Goal: Task Accomplishment & Management: Use online tool/utility

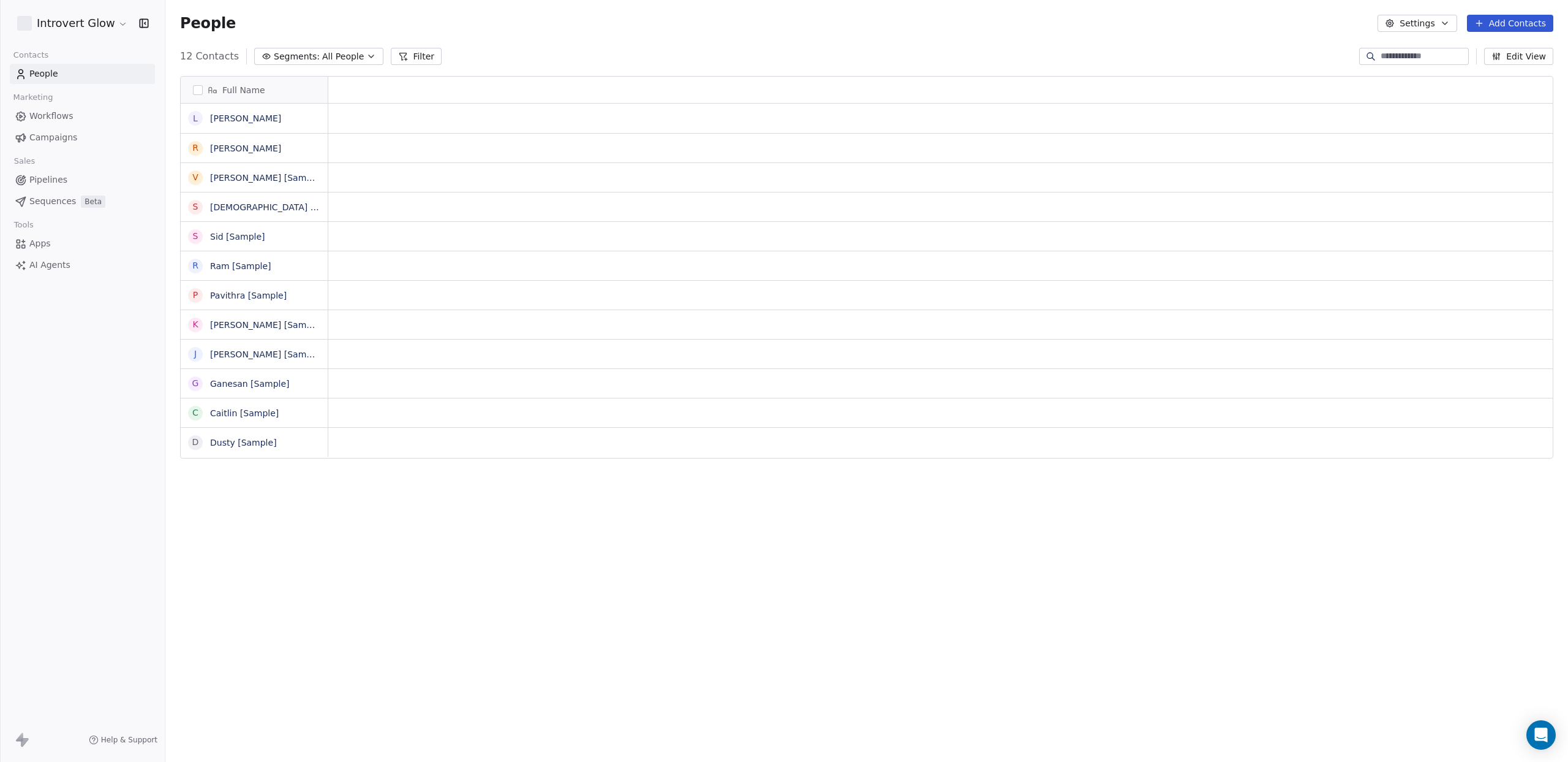
scroll to position [671, 1403]
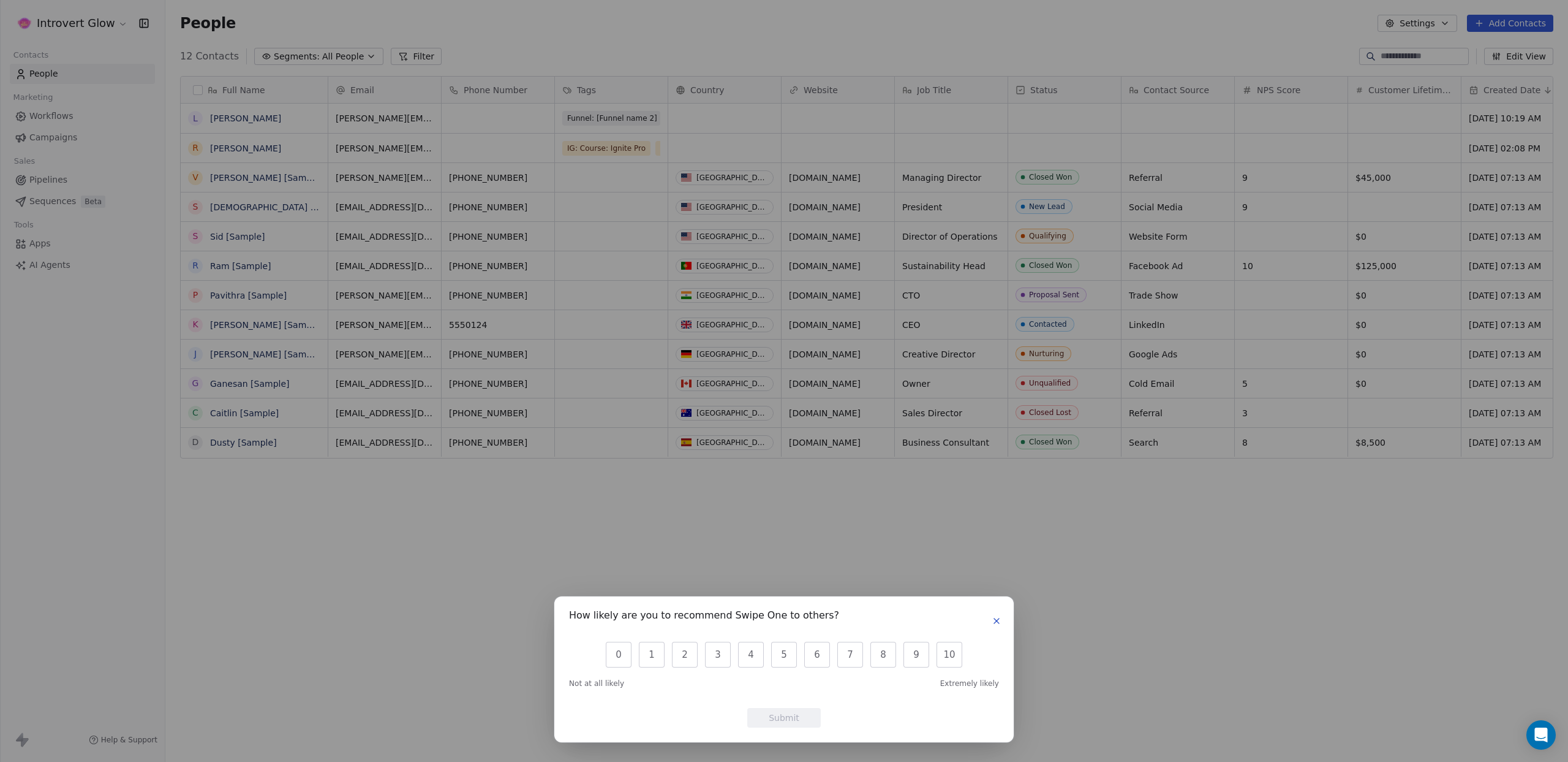
click at [995, 621] on icon "button" at bounding box center [996, 621] width 10 height 10
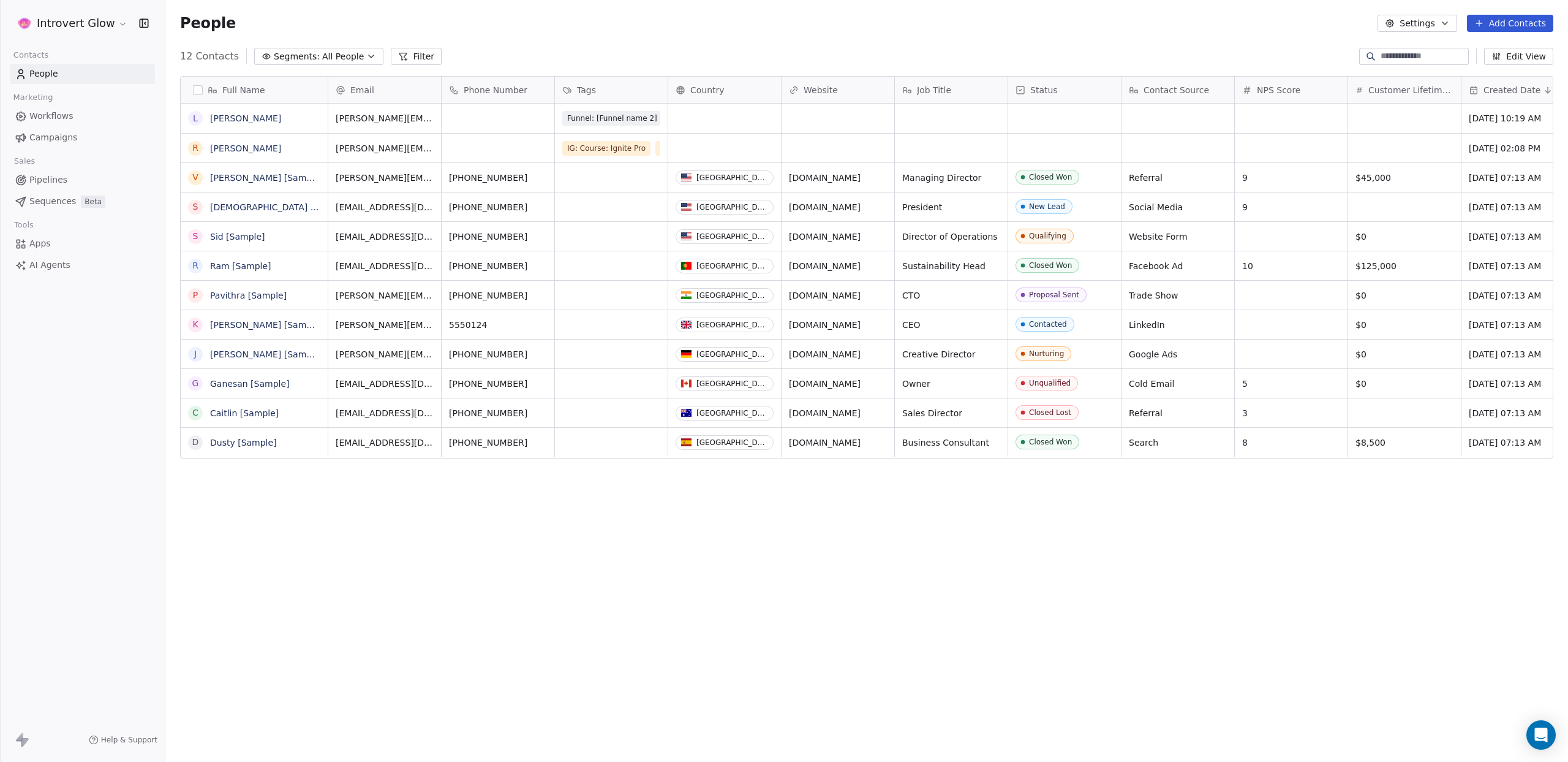
click at [60, 204] on span "Sequences" at bounding box center [53, 202] width 47 height 13
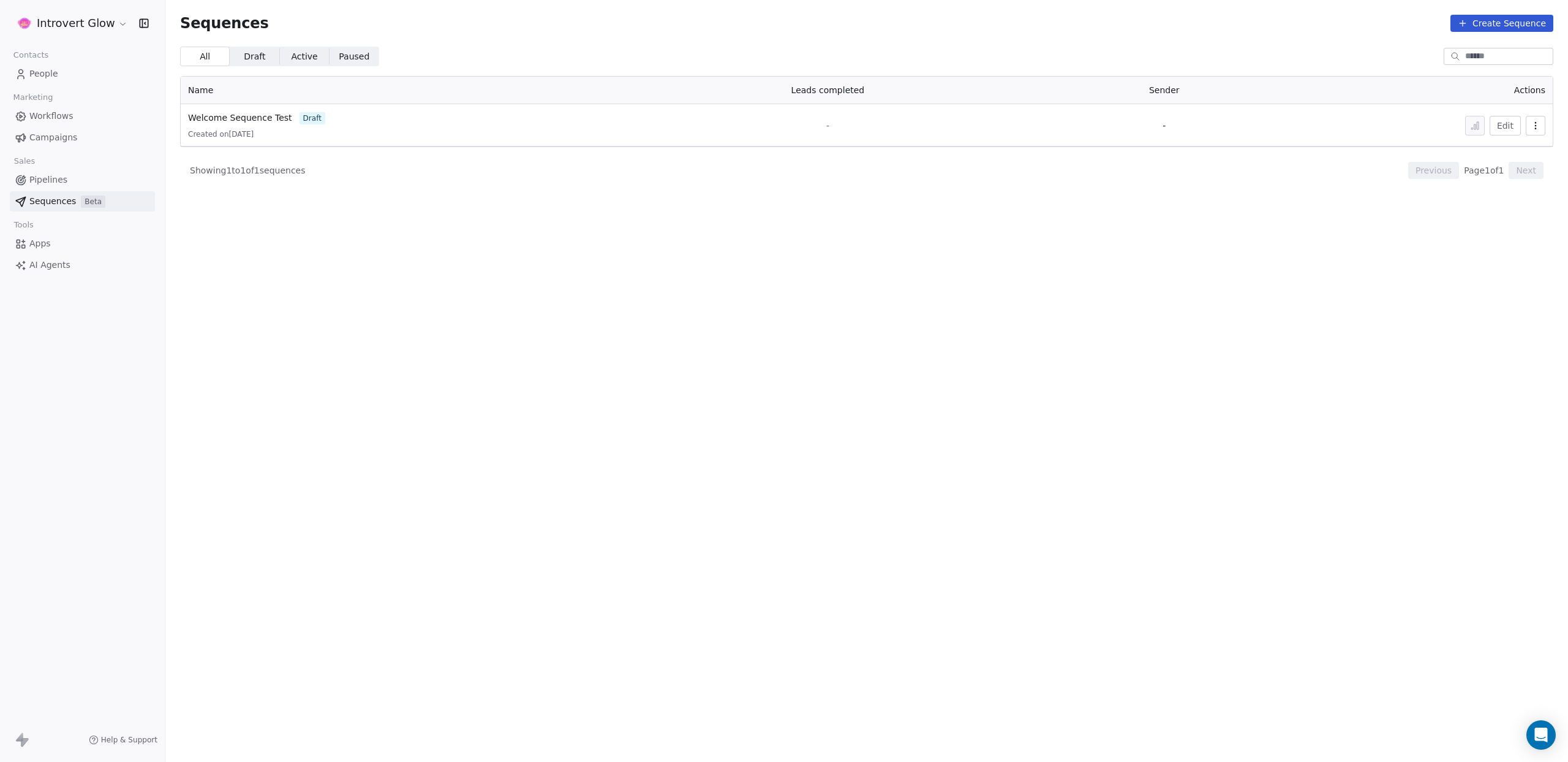
click at [1466, 24] on icon at bounding box center [1463, 23] width 10 height 10
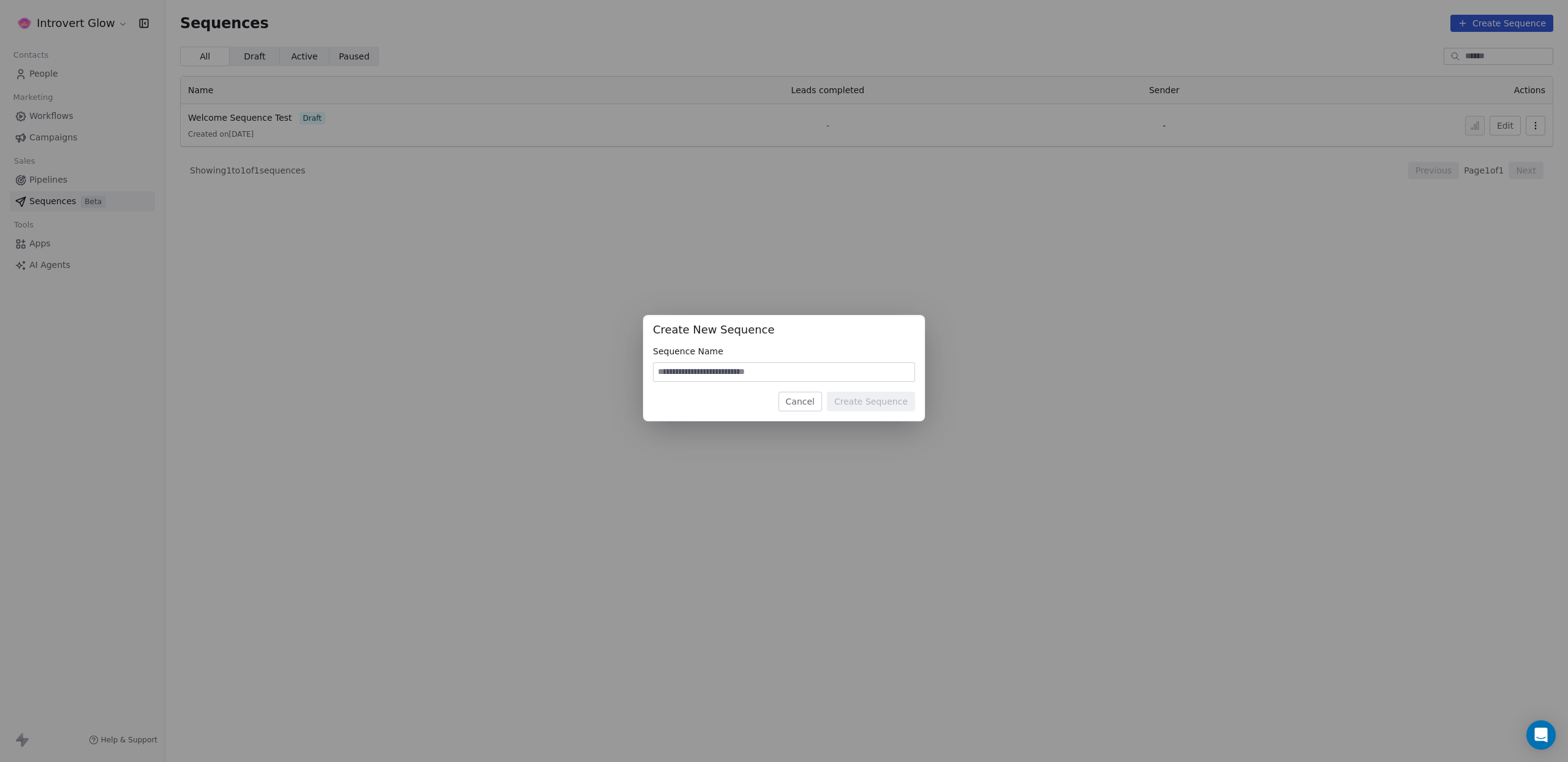
paste input "**********"
type input "**********"
click at [865, 398] on button "Create Sequence" at bounding box center [871, 401] width 89 height 20
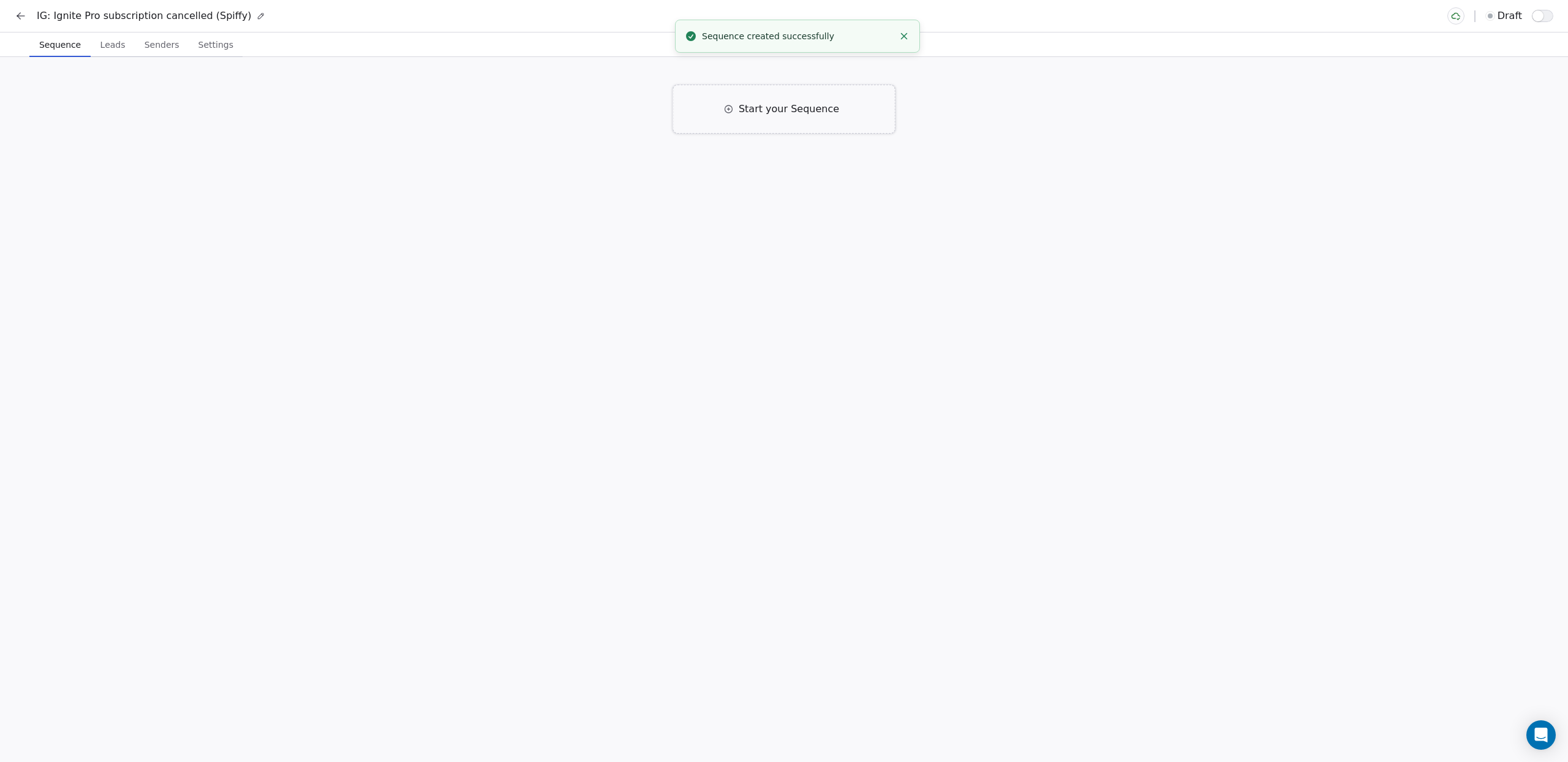
click at [762, 113] on span "Start your Sequence" at bounding box center [789, 109] width 101 height 15
click at [707, 178] on div "Right away" at bounding box center [695, 179] width 47 height 12
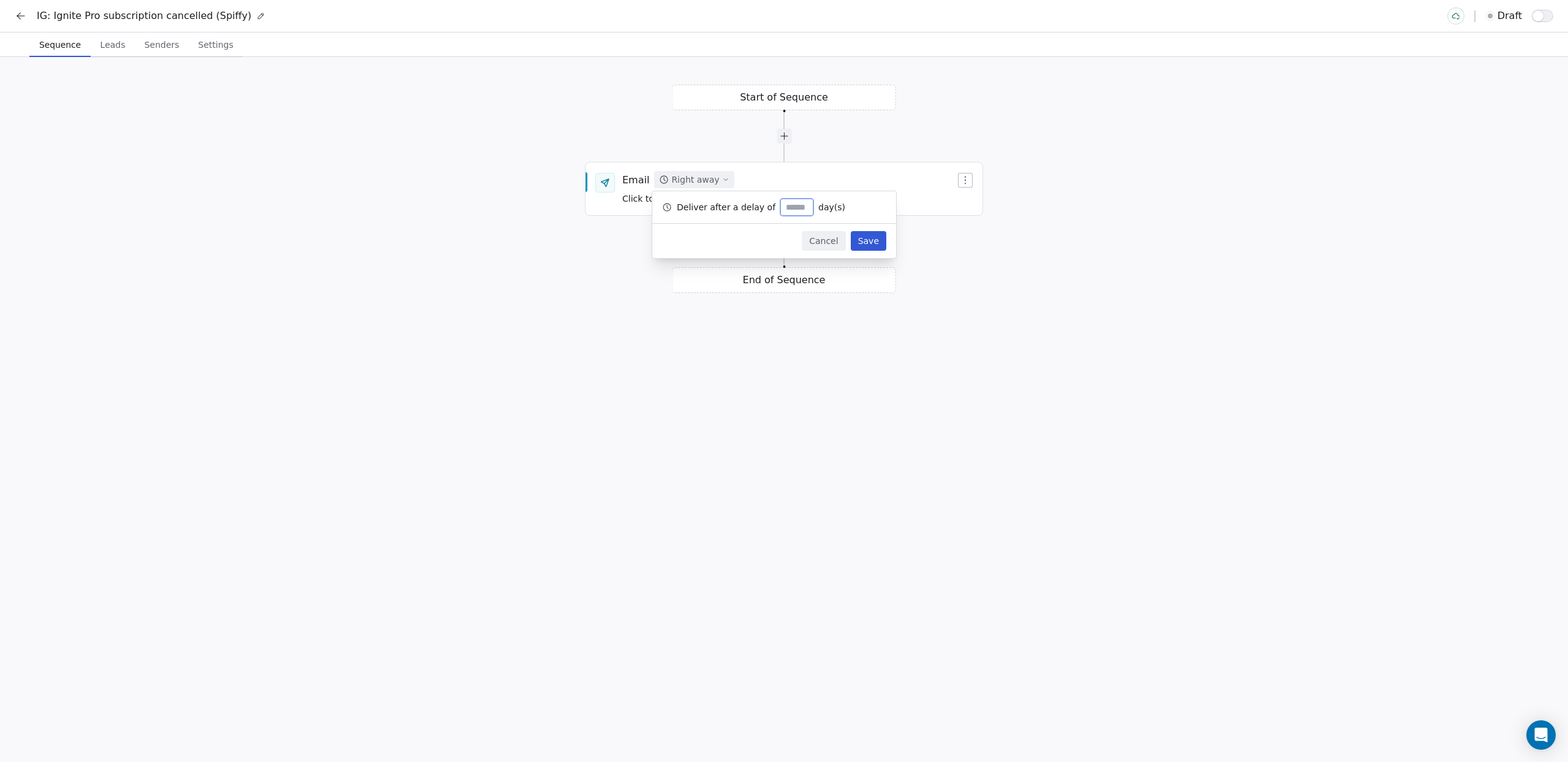
click at [667, 205] on icon at bounding box center [668, 207] width 1 height 3
click at [739, 238] on div "Cancel Save" at bounding box center [774, 241] width 244 height 34
click at [898, 168] on div "Email Right away Click to Setup" at bounding box center [784, 189] width 397 height 51
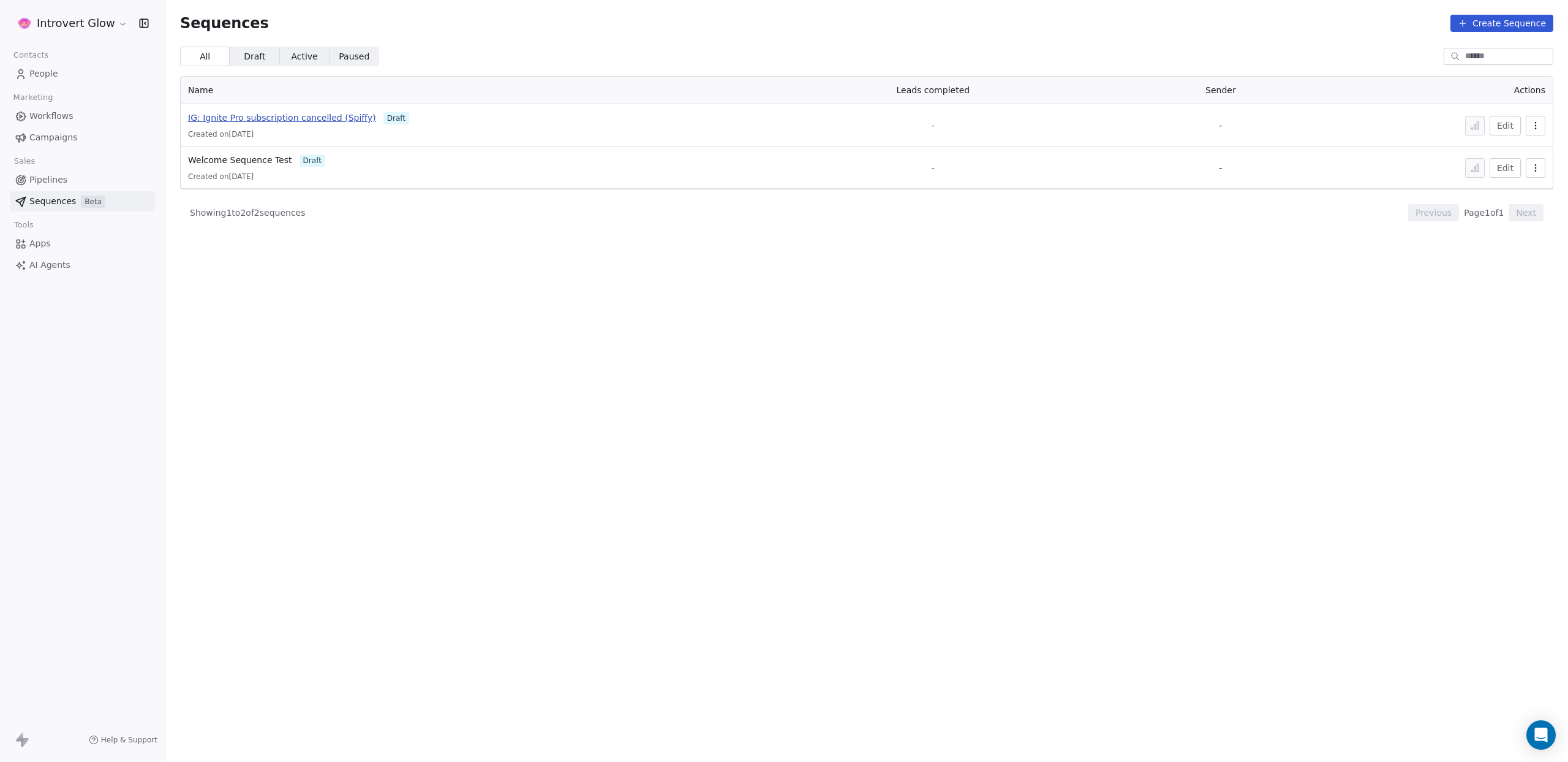
click at [258, 116] on span "IG: Ignite Pro subscription cancelled (Spiffy)" at bounding box center [282, 117] width 188 height 10
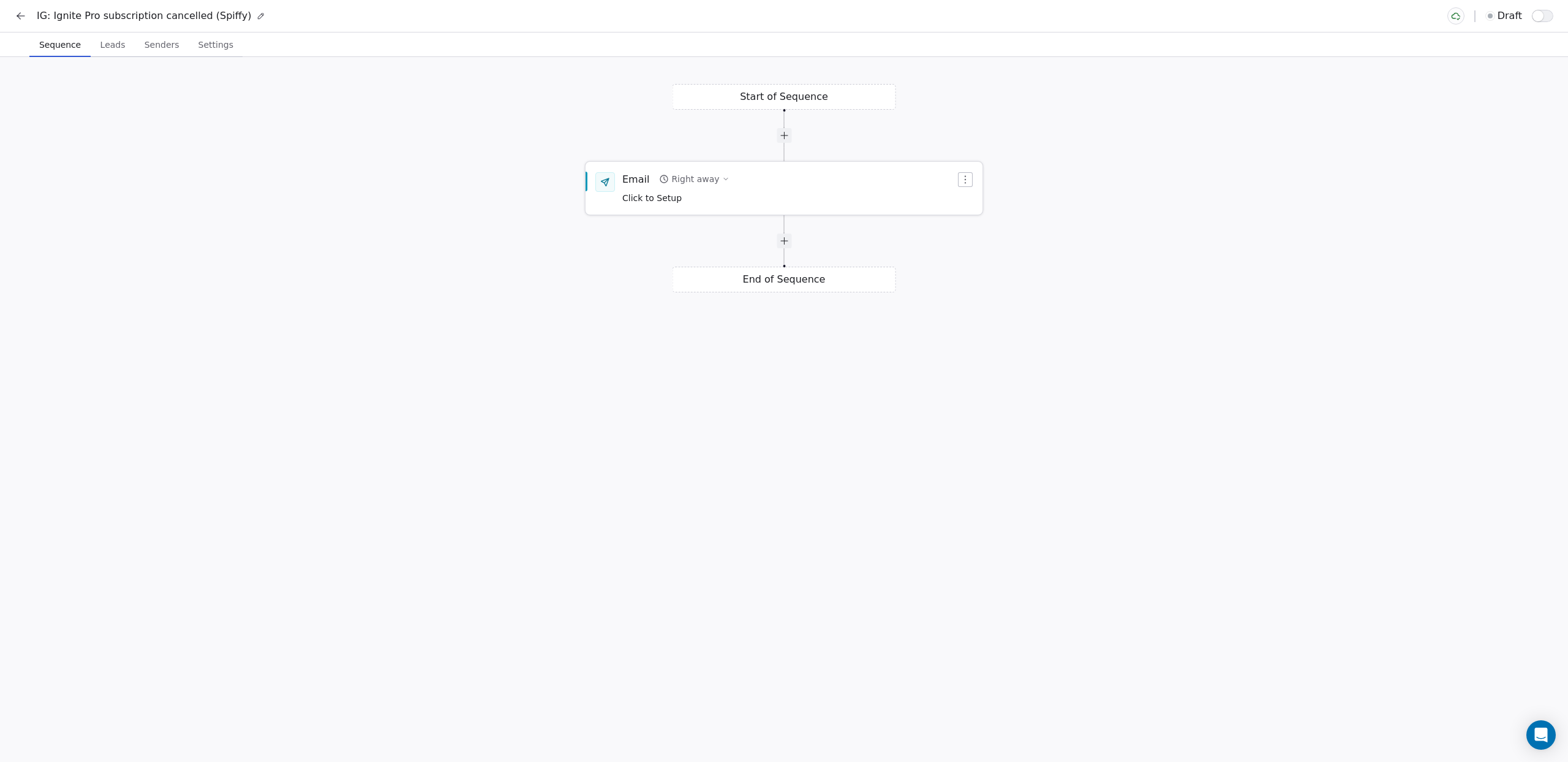
click at [642, 202] on span "Click to Setup" at bounding box center [652, 198] width 60 height 10
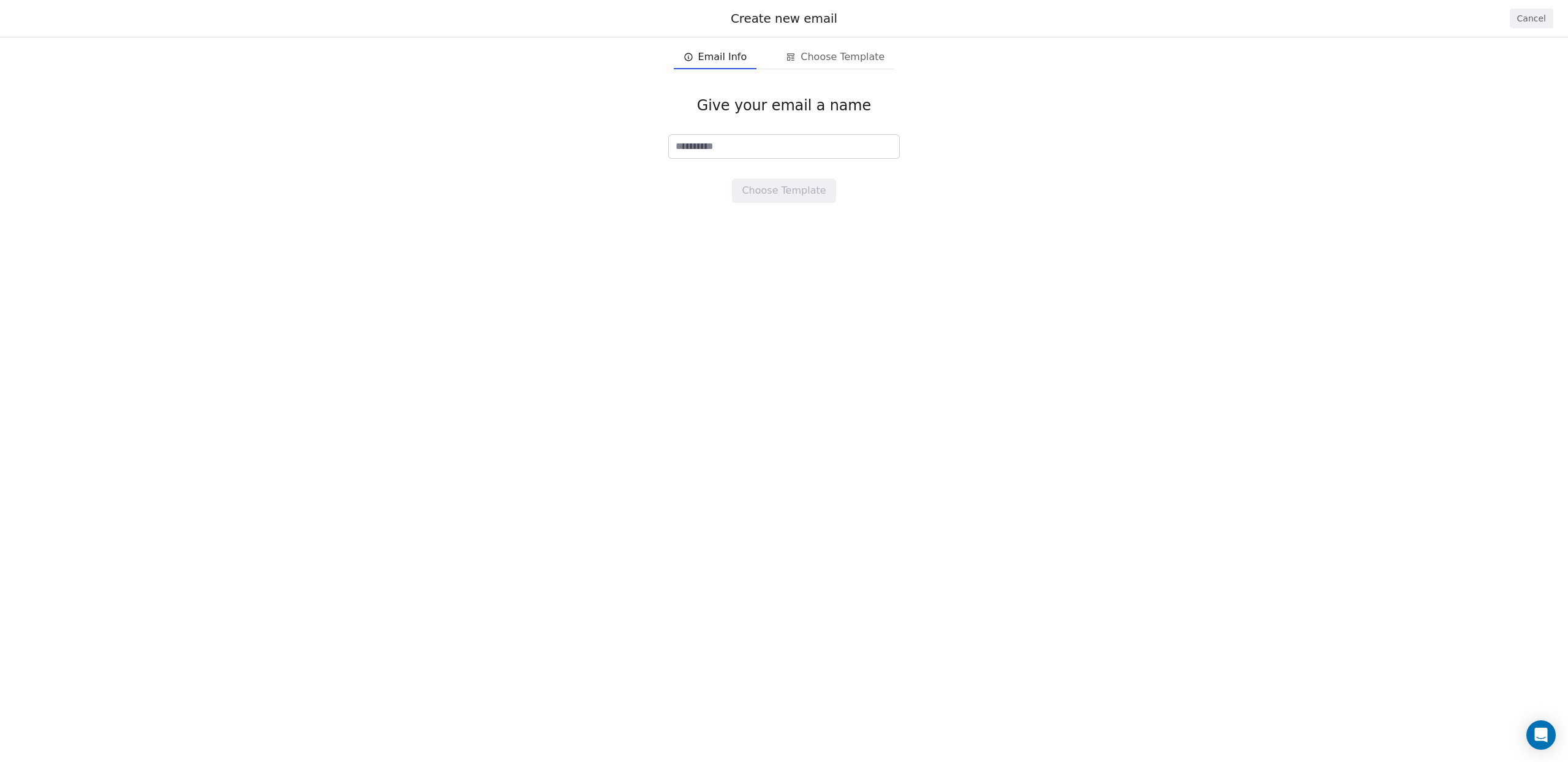
click at [1525, 18] on button "Cancel" at bounding box center [1532, 18] width 44 height 20
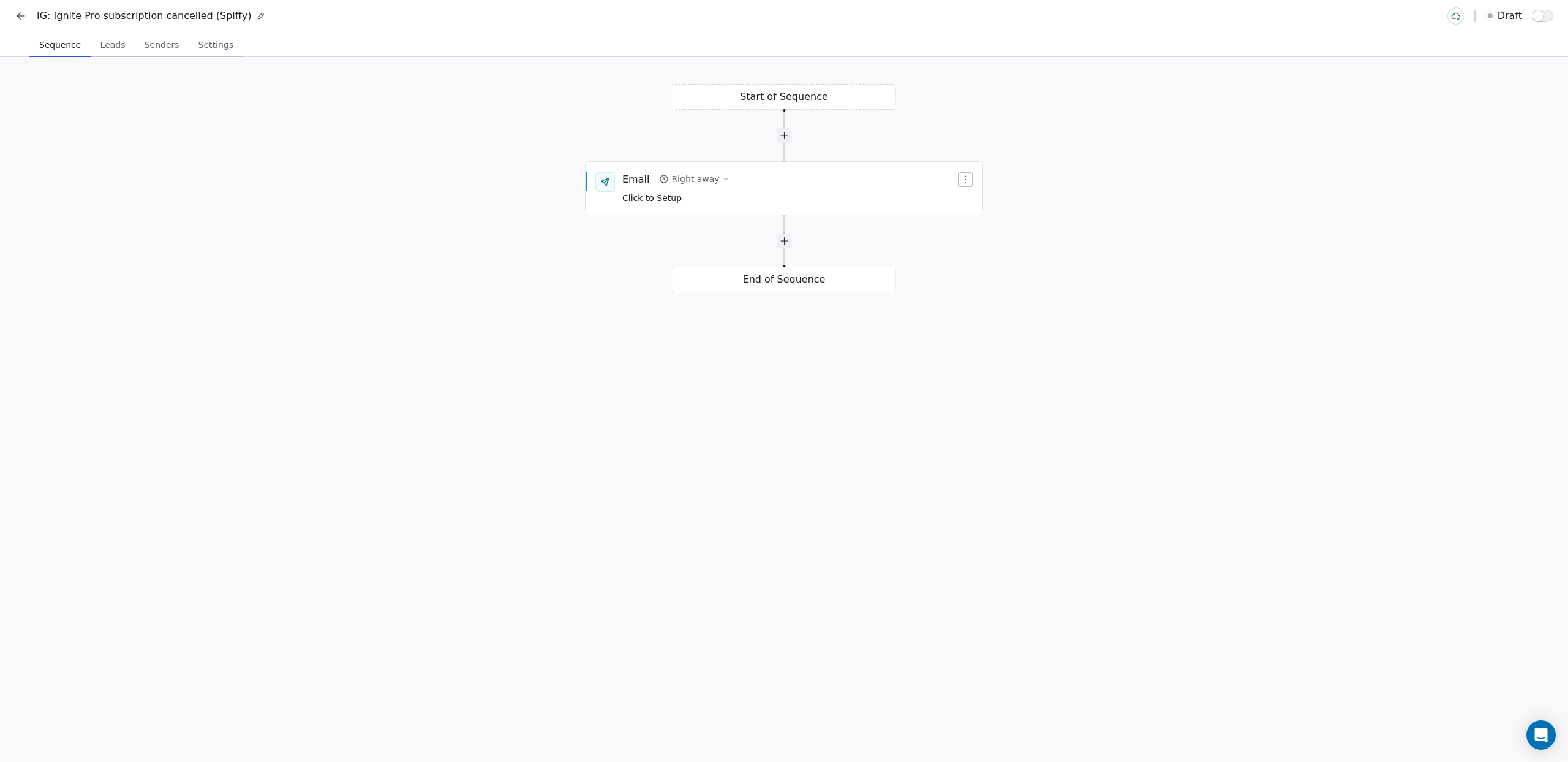
click at [19, 14] on icon at bounding box center [21, 15] width 12 height 12
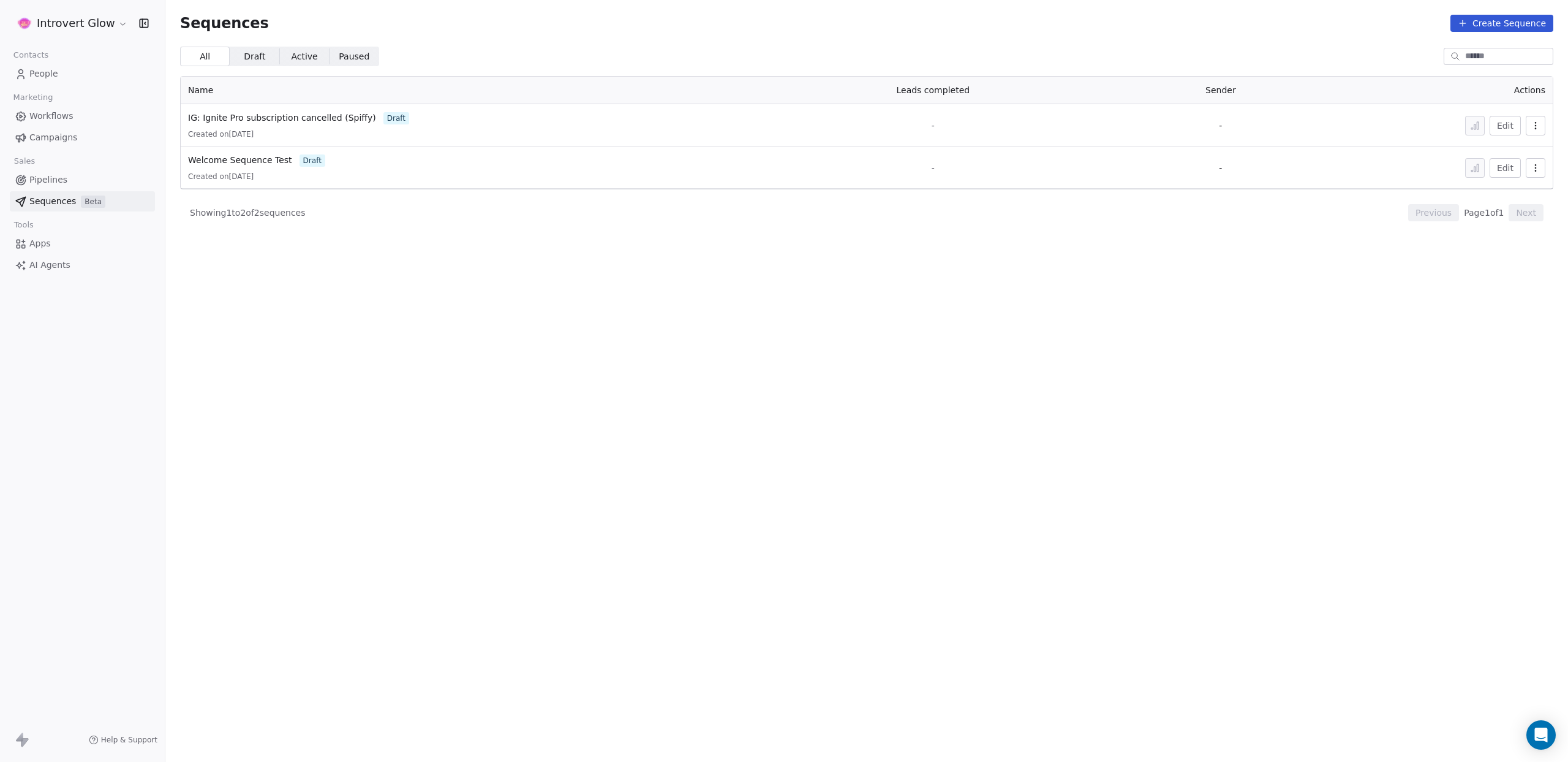
click at [53, 112] on span "Workflows" at bounding box center [51, 116] width 44 height 13
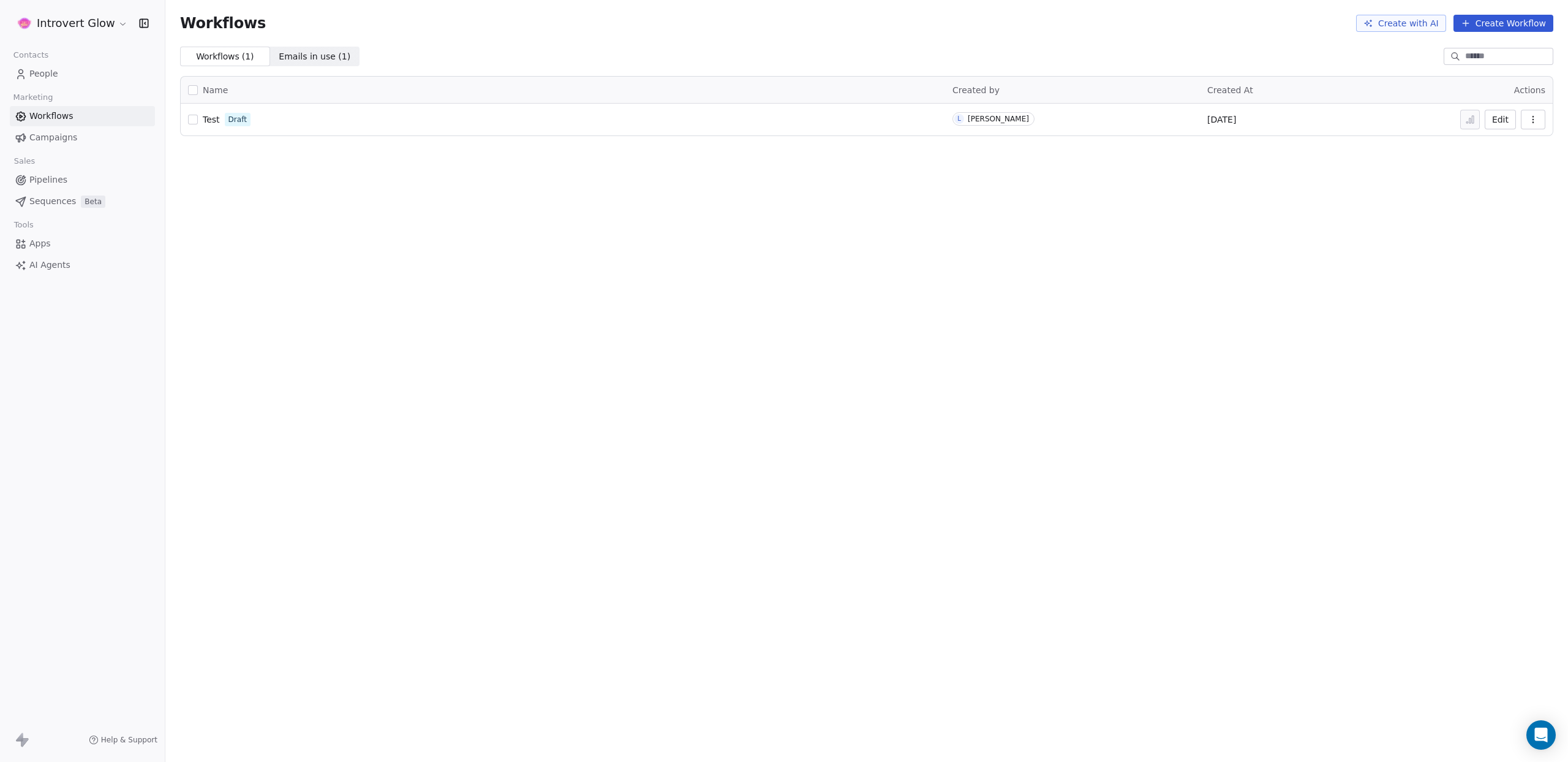
click at [1465, 22] on icon at bounding box center [1465, 23] width 10 height 10
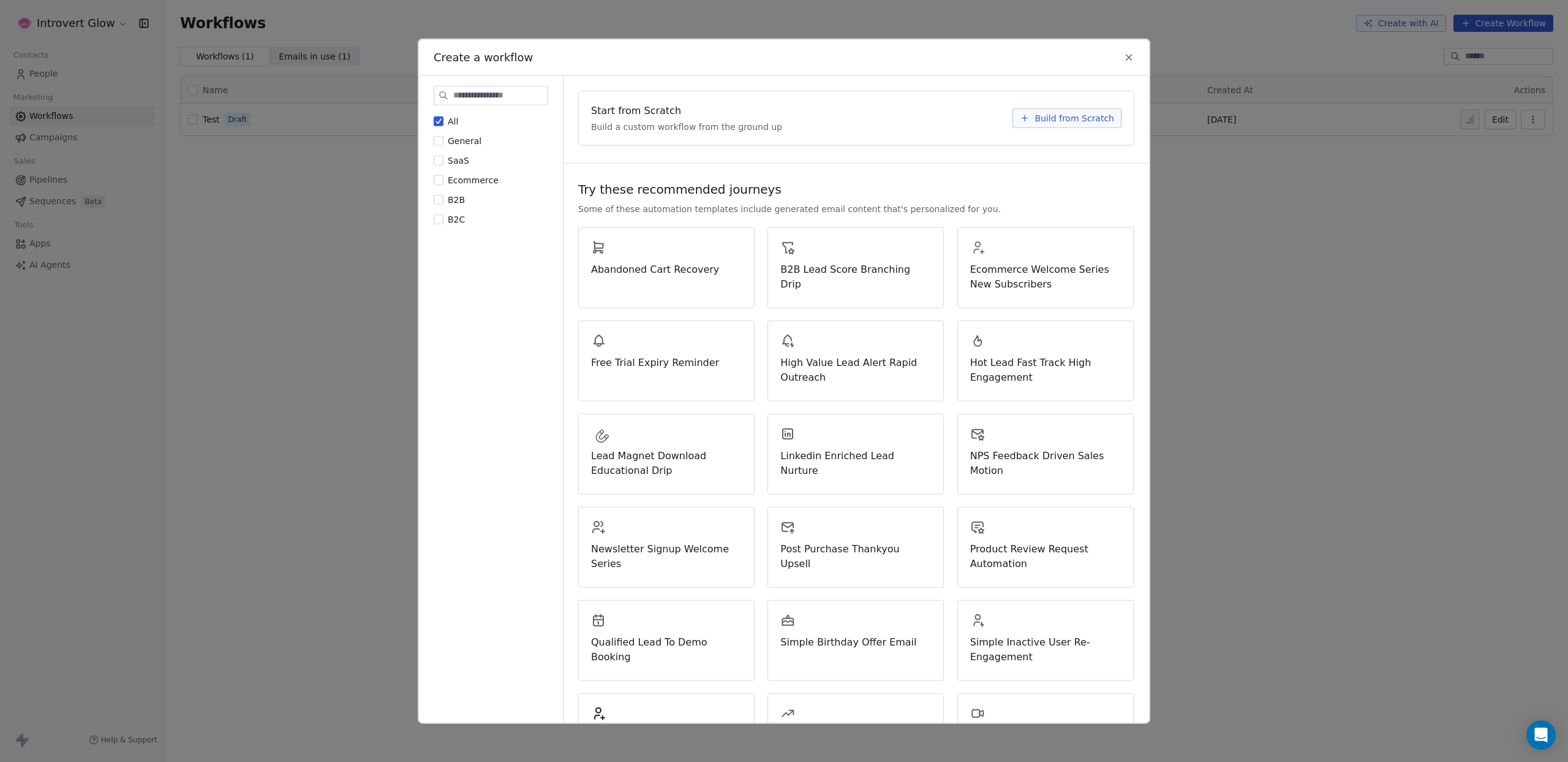
click at [1041, 120] on span "Build from Scratch" at bounding box center [1075, 117] width 80 height 12
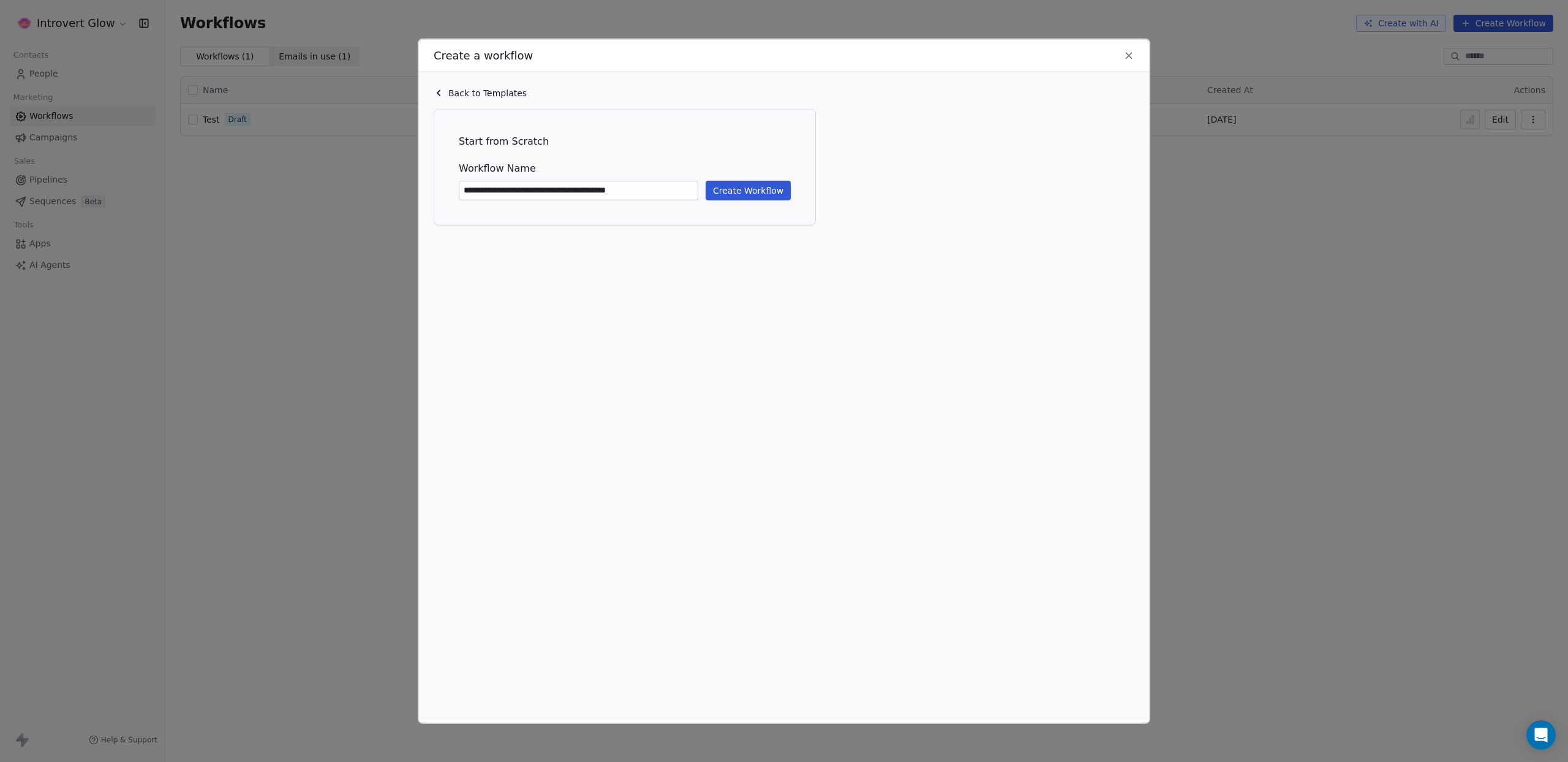
type input "**********"
click at [744, 196] on button "Create Workflow" at bounding box center [748, 190] width 85 height 20
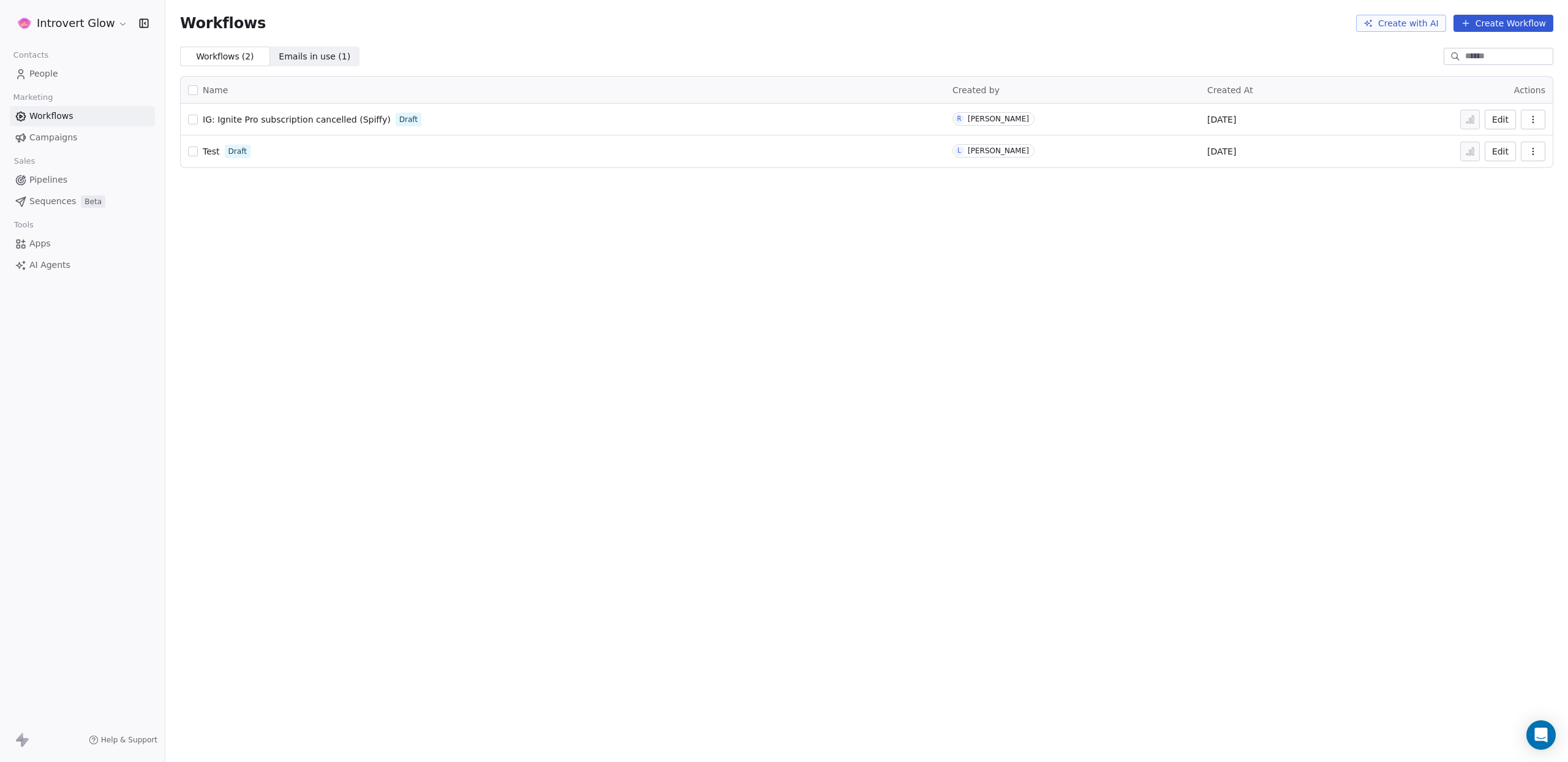
click at [45, 196] on span "Sequences" at bounding box center [53, 202] width 47 height 13
click at [52, 199] on span "Sequences" at bounding box center [53, 202] width 47 height 13
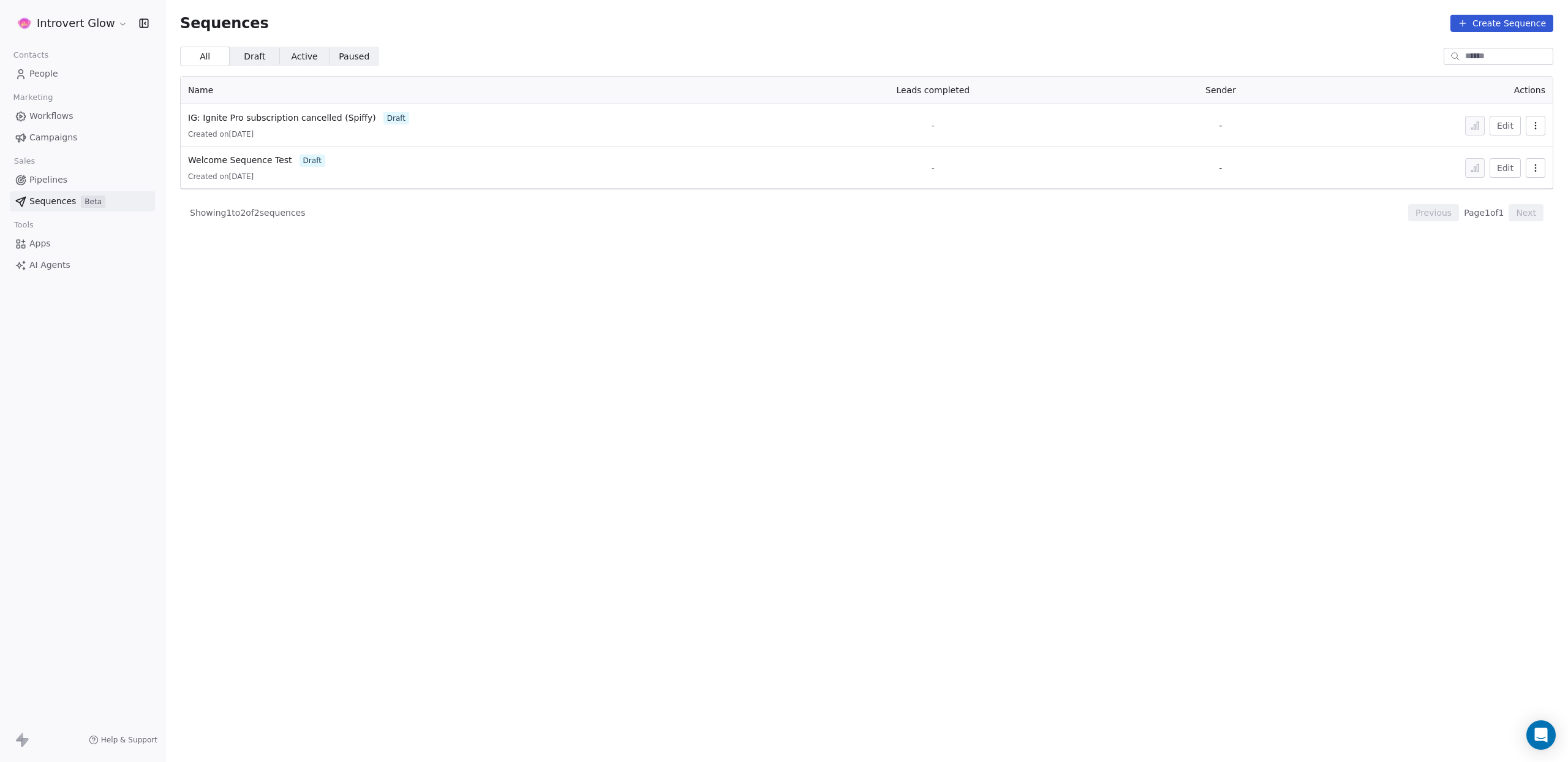
click at [1529, 128] on button "button" at bounding box center [1536, 125] width 20 height 20
click at [1499, 191] on span "Delete" at bounding box center [1510, 193] width 28 height 13
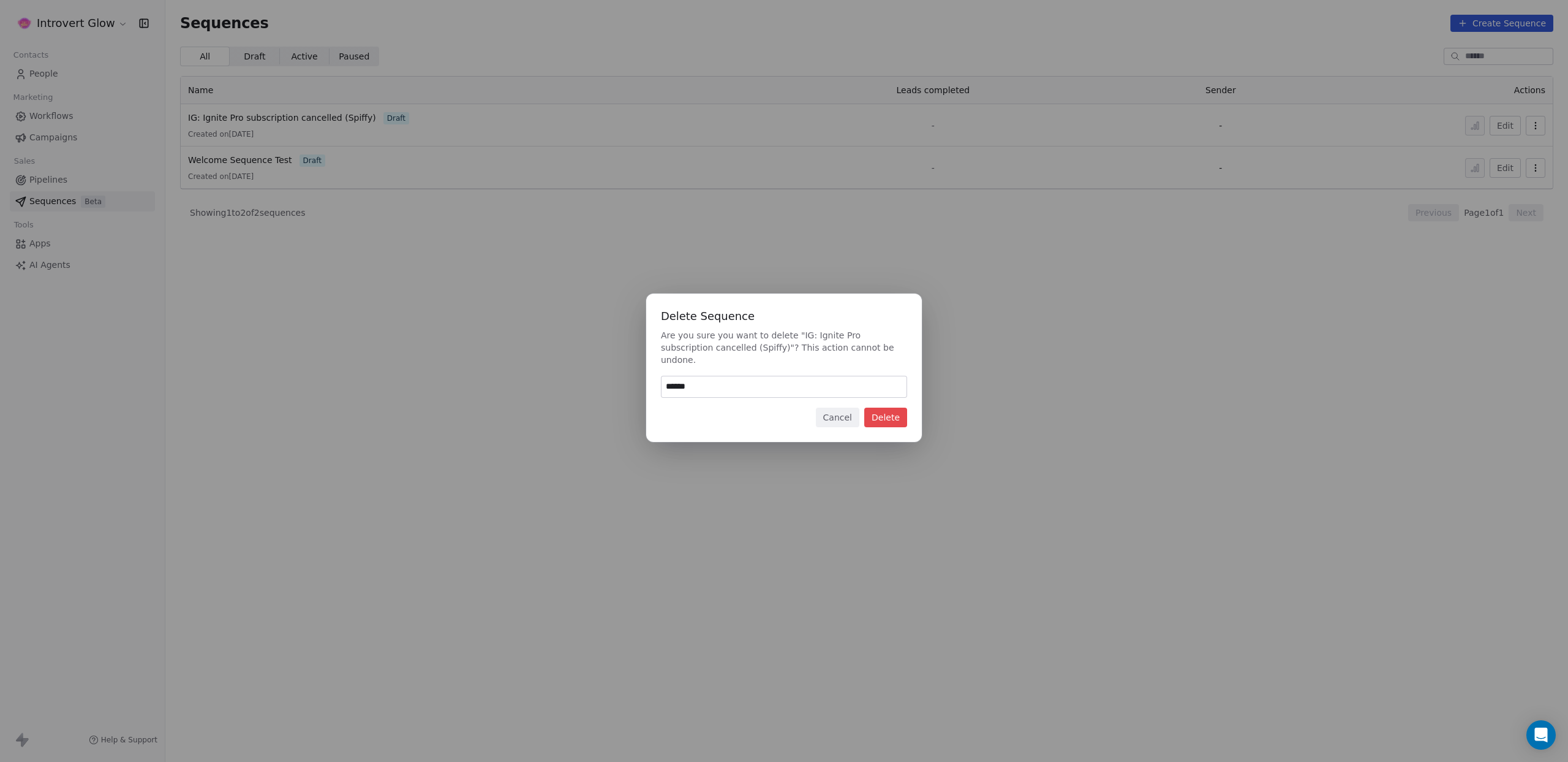
type input "******"
click at [901, 408] on button "Delete" at bounding box center [885, 417] width 43 height 20
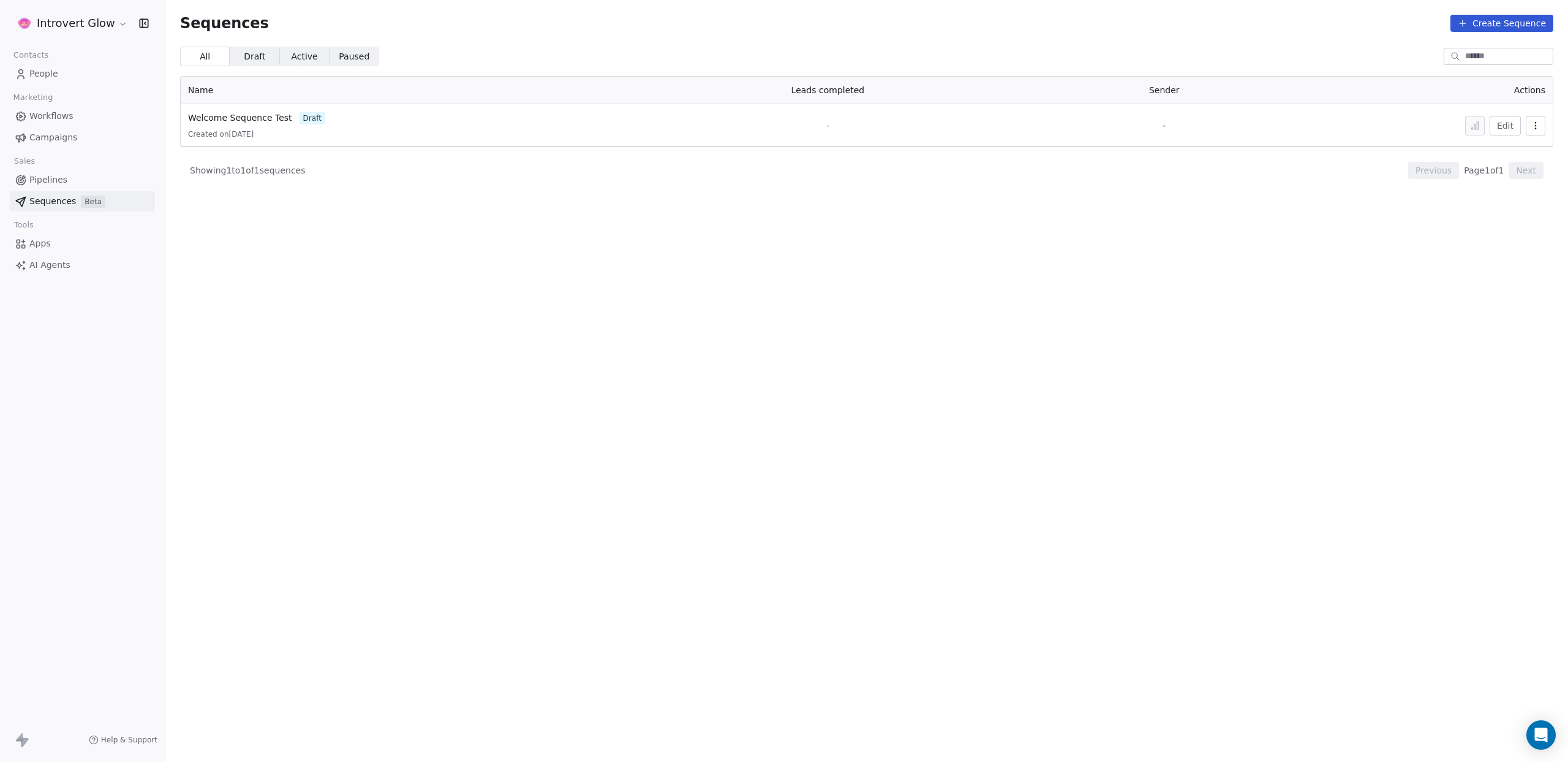
click at [51, 117] on span "Workflows" at bounding box center [51, 116] width 44 height 13
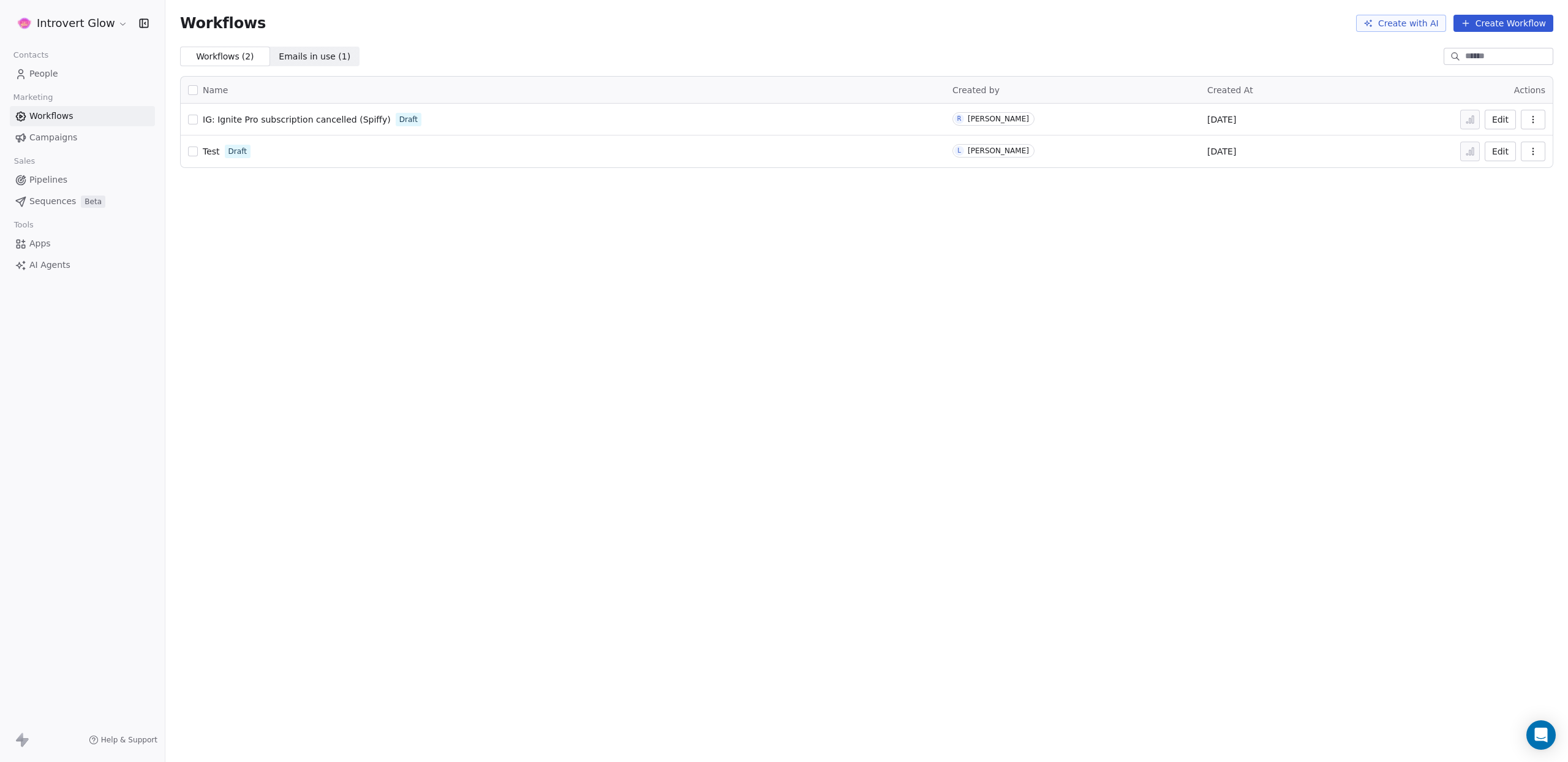
click at [1479, 28] on button "Create Workflow" at bounding box center [1504, 23] width 100 height 17
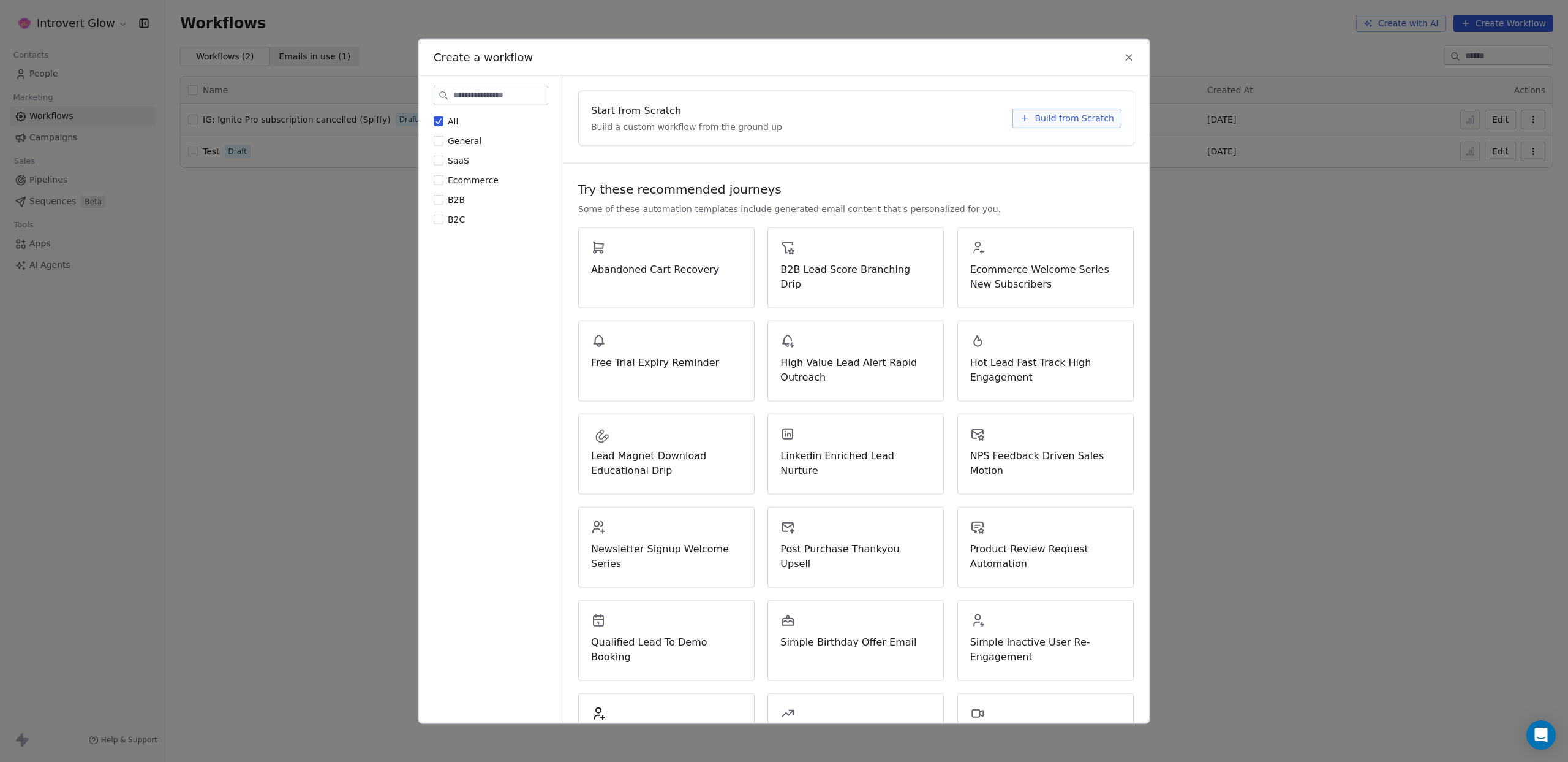
click at [1093, 122] on span "Build from Scratch" at bounding box center [1075, 117] width 80 height 12
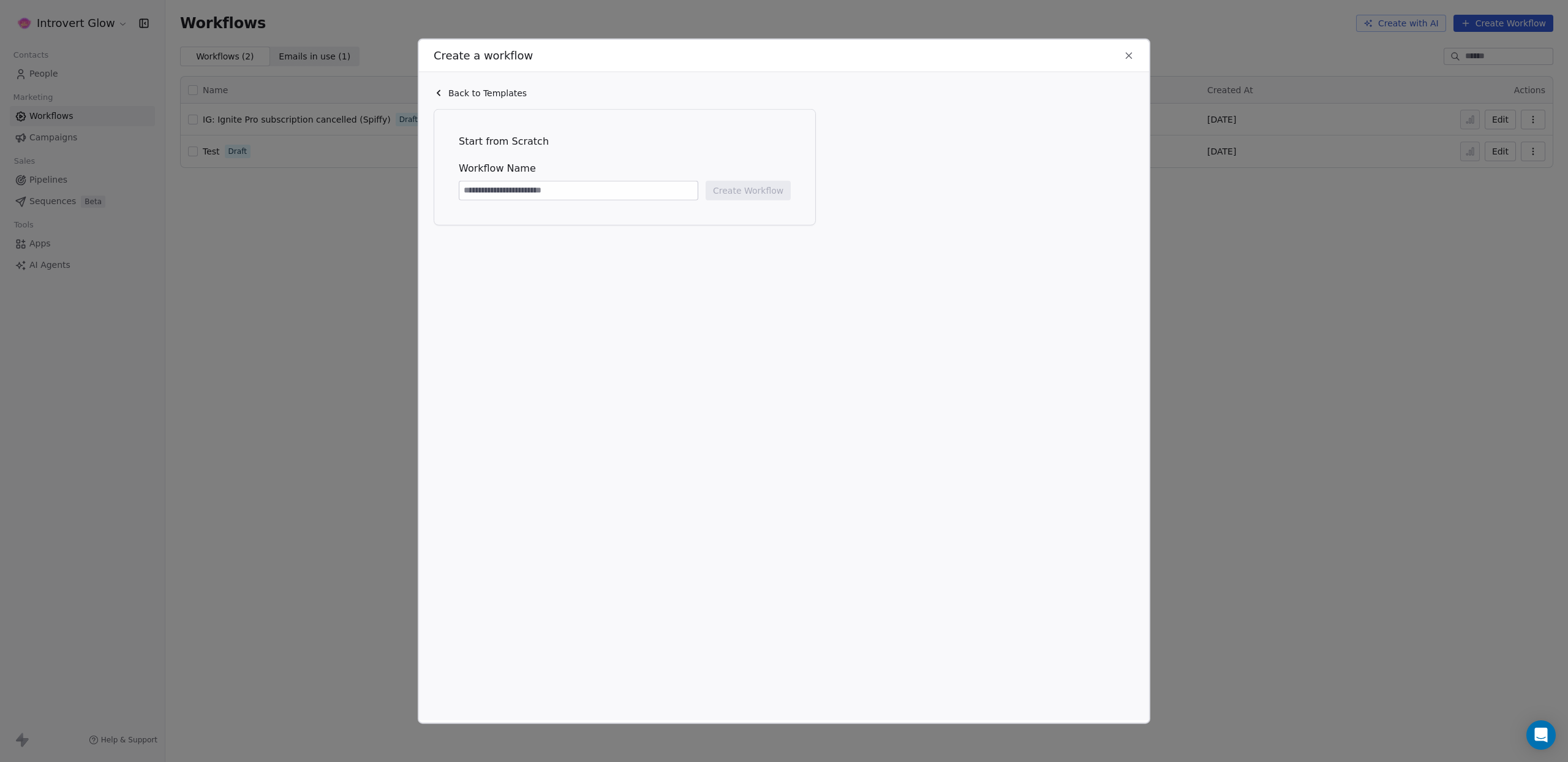
paste input "**********"
type input "**********"
click at [765, 186] on button "Create Workflow" at bounding box center [748, 190] width 85 height 20
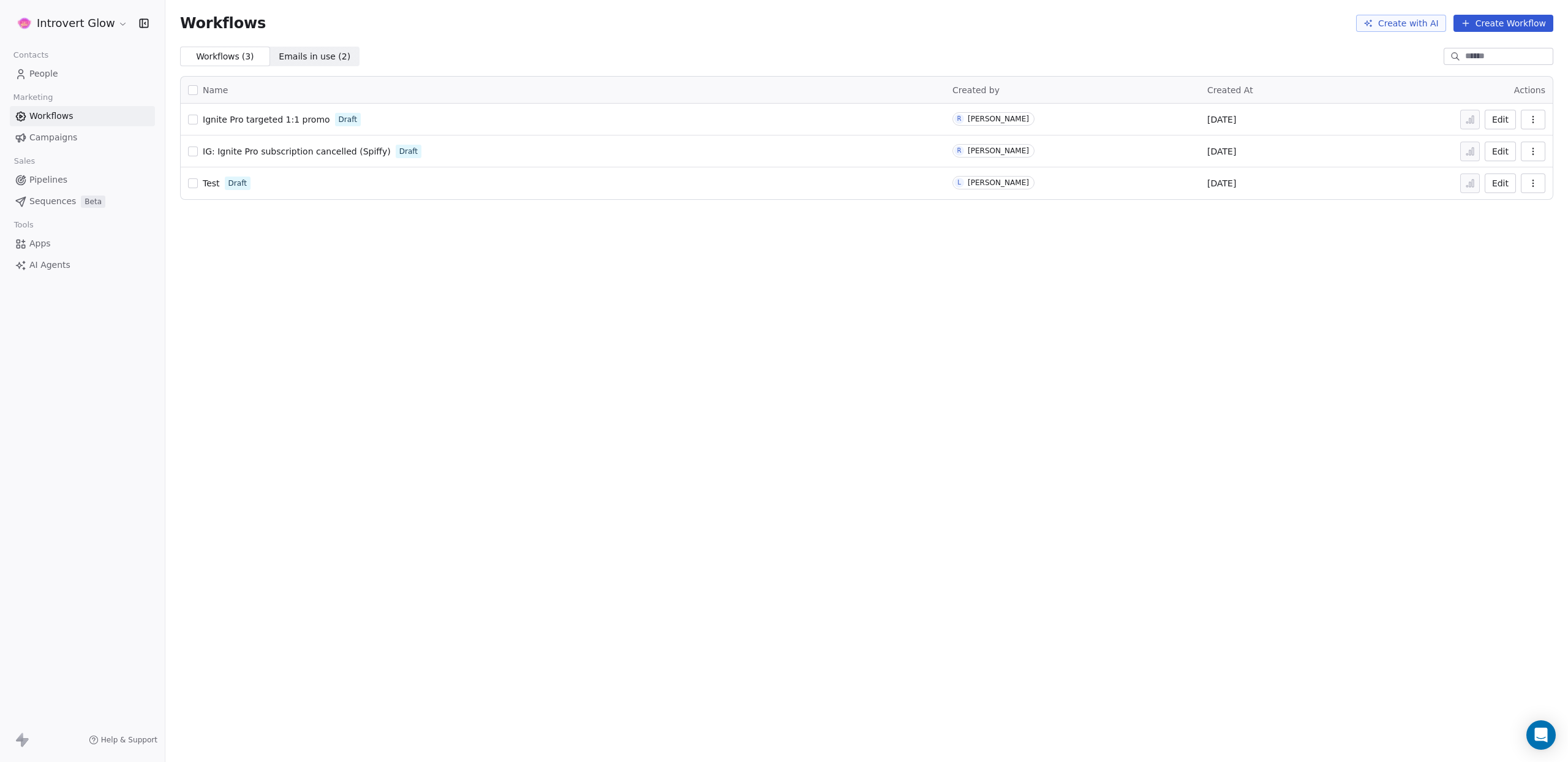
click at [206, 186] on span "Test" at bounding box center [211, 183] width 17 height 10
drag, startPoint x: 456, startPoint y: 152, endPoint x: 414, endPoint y: 153, distance: 42.0
click at [453, 152] on div "IG: Ignite Pro subscription cancelled (Spiffy) Draft" at bounding box center [563, 151] width 750 height 17
click at [328, 152] on span "IG: Ignite Pro subscription cancelled (Spiffy)" at bounding box center [296, 151] width 188 height 10
